Goal: Navigation & Orientation: Find specific page/section

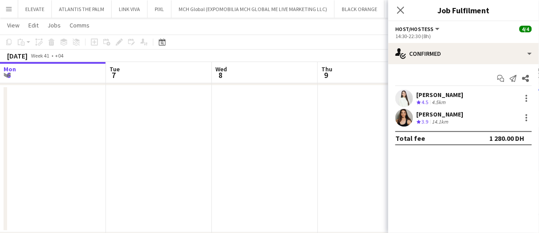
scroll to position [0, 307]
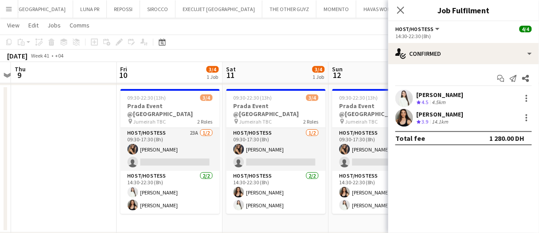
drag, startPoint x: 18, startPoint y: 120, endPoint x: 33, endPoint y: 48, distance: 72.9
click at [18, 118] on app-date-cell at bounding box center [64, 159] width 106 height 147
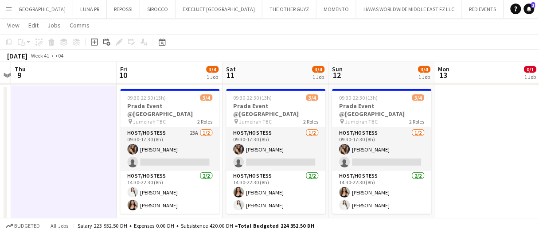
click at [63, 162] on app-date-cell at bounding box center [64, 159] width 106 height 147
